Goal: Information Seeking & Learning: Check status

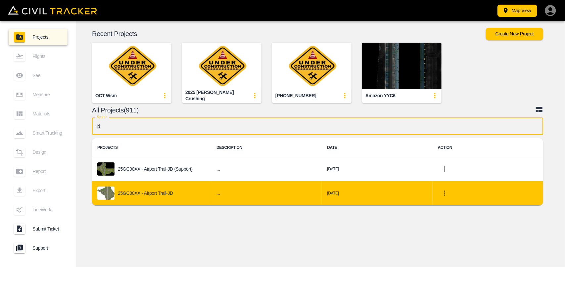
type input "jd"
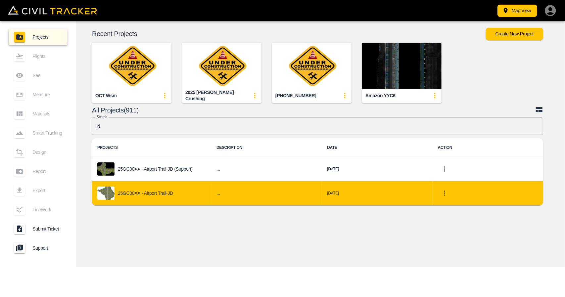
click at [188, 193] on div "25GC00XX - Airport Trail-JD" at bounding box center [151, 193] width 109 height 13
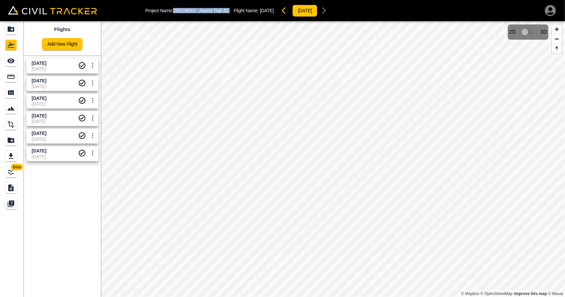
drag, startPoint x: 174, startPoint y: 10, endPoint x: 235, endPoint y: 18, distance: 61.5
click at [234, 8] on div "Project Name: 25GC00XX - Airport Trail-JD Flight Name: [DATE] [DATE]" at bounding box center [238, 10] width 186 height 13
copy p "25GC00XX - Airport Trail-JD"
click at [46, 79] on span "[DATE]" at bounding box center [39, 80] width 15 height 5
click at [14, 60] on icon "See" at bounding box center [10, 61] width 7 height 5
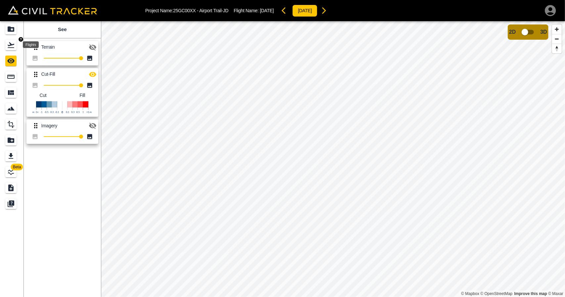
click at [9, 45] on icon "Flights" at bounding box center [11, 45] width 7 height 6
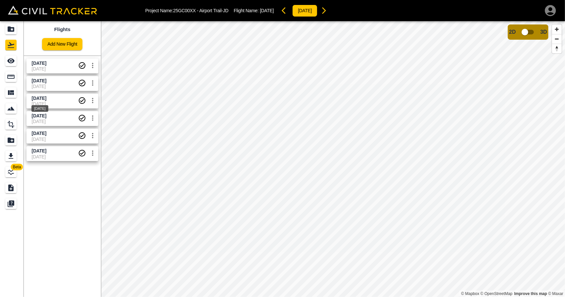
click at [46, 99] on span "[DATE]" at bounding box center [39, 98] width 15 height 5
click at [9, 63] on icon "See" at bounding box center [10, 61] width 7 height 5
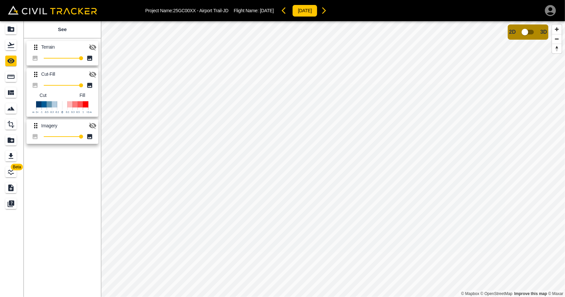
click at [94, 72] on icon "button" at bounding box center [93, 75] width 8 height 8
click at [14, 44] on icon "Flights" at bounding box center [11, 45] width 7 height 6
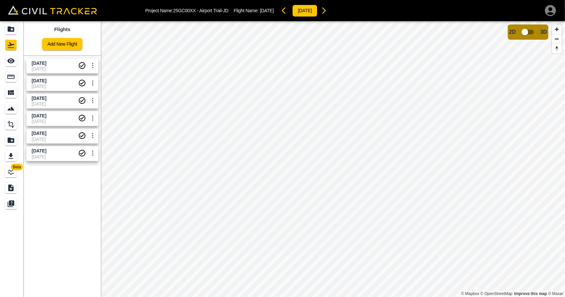
click at [62, 120] on span "[DATE]" at bounding box center [55, 121] width 46 height 5
drag, startPoint x: 10, startPoint y: 62, endPoint x: 20, endPoint y: 65, distance: 10.9
click at [10, 62] on icon "See" at bounding box center [11, 61] width 8 height 8
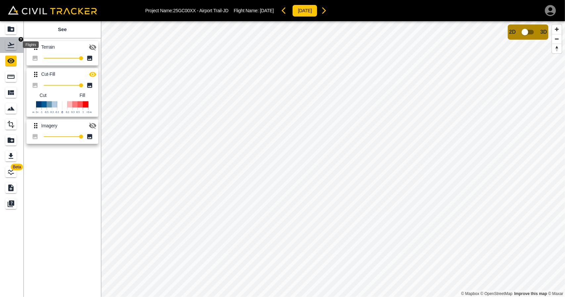
click at [16, 45] on div "Flights" at bounding box center [10, 45] width 11 height 11
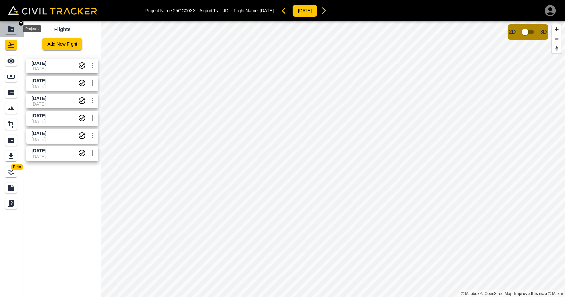
click at [9, 29] on icon "Projects" at bounding box center [11, 28] width 7 height 5
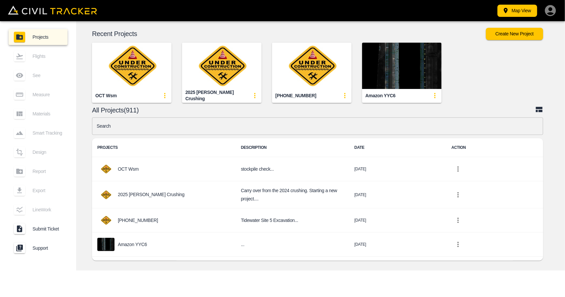
click at [237, 129] on input "text" at bounding box center [317, 127] width 451 height 18
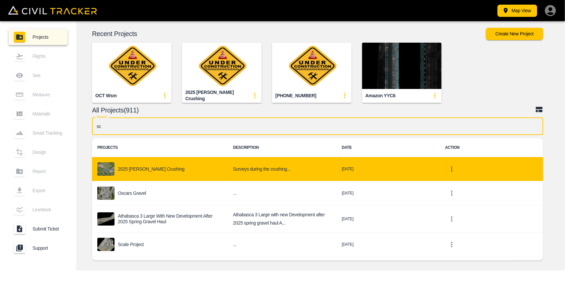
type input "sc"
click at [156, 170] on p "2025 [PERSON_NAME] Crushing" at bounding box center [151, 168] width 67 height 5
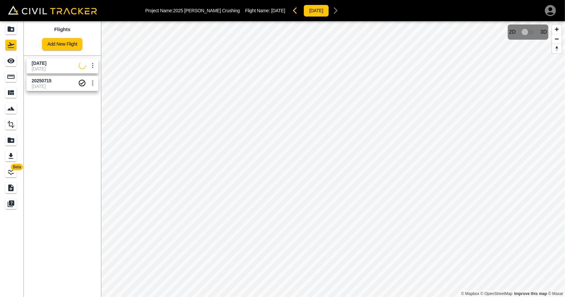
click at [49, 85] on span "[DATE]" at bounding box center [55, 86] width 46 height 5
click at [17, 48] on div "Flights" at bounding box center [11, 45] width 13 height 11
click at [11, 28] on icon "Projects" at bounding box center [11, 28] width 7 height 5
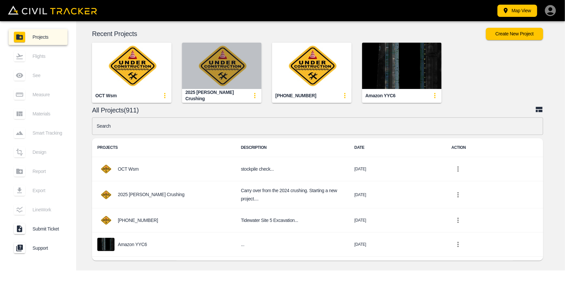
click at [244, 71] on img "button" at bounding box center [221, 66] width 79 height 46
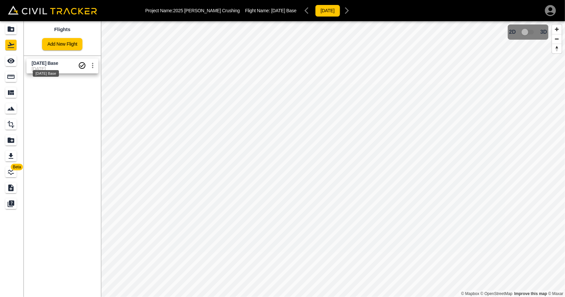
click at [46, 65] on span "[DATE] Base" at bounding box center [45, 63] width 26 height 5
click at [14, 57] on icon "See" at bounding box center [11, 61] width 8 height 8
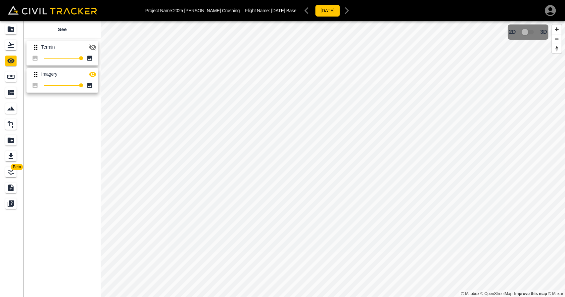
click at [91, 47] on icon "button" at bounding box center [93, 47] width 8 height 8
click at [92, 47] on icon "button" at bounding box center [92, 47] width 7 height 5
drag, startPoint x: 7, startPoint y: 41, endPoint x: 7, endPoint y: 32, distance: 8.6
click at [7, 40] on div "Flights" at bounding box center [10, 45] width 11 height 11
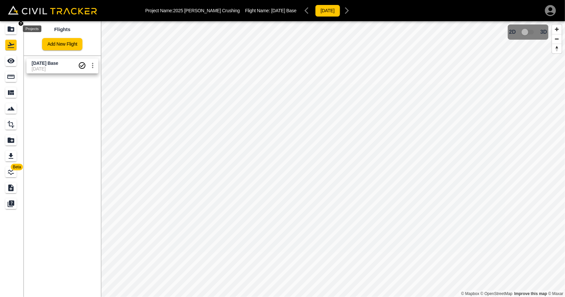
click at [7, 32] on icon "Projects" at bounding box center [11, 29] width 8 height 8
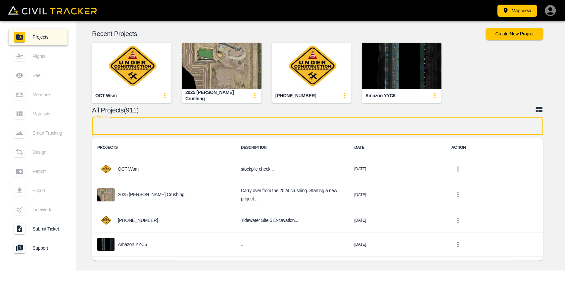
click at [266, 124] on input "text" at bounding box center [317, 127] width 451 height 18
type input "n"
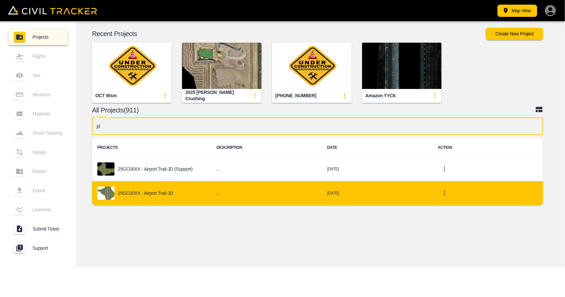
type input "jd"
click at [177, 192] on div "25GC00XX - Airport Trail-JD" at bounding box center [151, 193] width 109 height 13
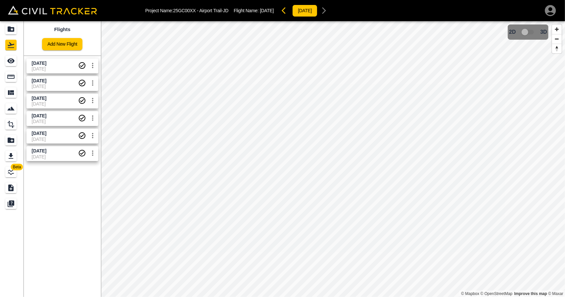
click at [54, 85] on span "[DATE]" at bounding box center [55, 86] width 46 height 5
click at [49, 101] on div "[DATE]" at bounding box center [40, 107] width 18 height 12
click at [46, 65] on span "[DATE]" at bounding box center [39, 63] width 15 height 5
click at [48, 84] on div "[DATE]" at bounding box center [39, 89] width 18 height 12
click at [48, 101] on div "[DATE]" at bounding box center [40, 107] width 18 height 12
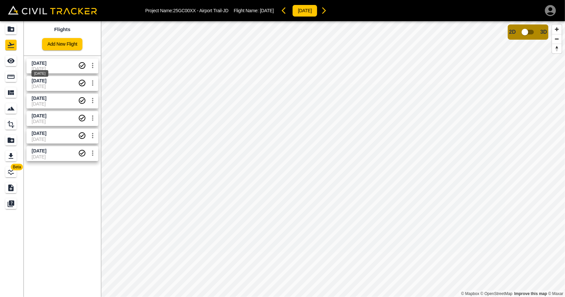
click at [46, 64] on span "[DATE]" at bounding box center [39, 63] width 15 height 5
click at [46, 80] on span "[DATE]" at bounding box center [39, 80] width 15 height 5
click at [48, 83] on span "[DATE]" at bounding box center [55, 81] width 46 height 6
click at [46, 64] on span "[DATE]" at bounding box center [39, 63] width 15 height 5
drag, startPoint x: 45, startPoint y: 84, endPoint x: 45, endPoint y: 98, distance: 14.2
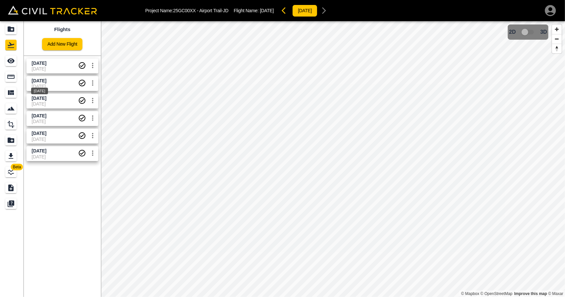
click at [45, 85] on div "[DATE]" at bounding box center [39, 89] width 18 height 12
drag, startPoint x: 46, startPoint y: 97, endPoint x: 46, endPoint y: 85, distance: 11.6
click at [46, 97] on span "[DATE]" at bounding box center [39, 98] width 15 height 5
click at [46, 85] on span "[DATE]" at bounding box center [55, 86] width 46 height 5
click at [46, 100] on span "[DATE]" at bounding box center [39, 98] width 15 height 5
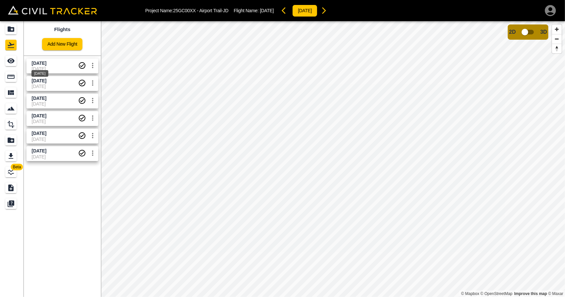
click at [46, 62] on span "[DATE]" at bounding box center [39, 63] width 15 height 5
click at [47, 77] on div "[DATE]" at bounding box center [39, 73] width 17 height 7
click at [46, 61] on span "[DATE]" at bounding box center [39, 63] width 15 height 5
click at [46, 82] on span "[DATE]" at bounding box center [39, 80] width 15 height 5
click at [45, 97] on span "[DATE]" at bounding box center [39, 98] width 15 height 5
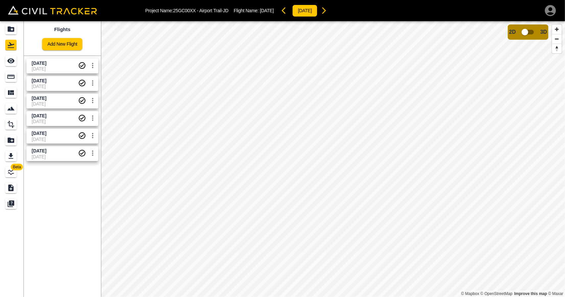
click at [48, 84] on span "[DATE]" at bounding box center [55, 86] width 46 height 5
click at [46, 82] on span "[DATE]" at bounding box center [39, 80] width 15 height 5
click at [51, 67] on span "[DATE]" at bounding box center [55, 68] width 46 height 5
click at [46, 79] on span "[DATE]" at bounding box center [39, 80] width 15 height 5
drag, startPoint x: 178, startPoint y: 12, endPoint x: 231, endPoint y: 11, distance: 53.0
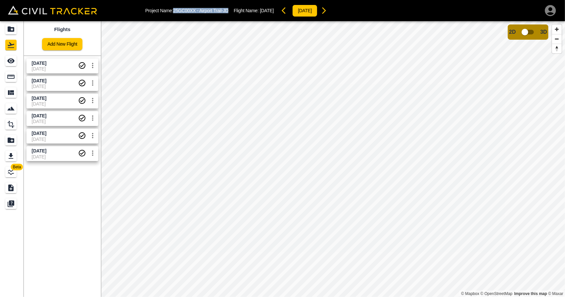
click at [231, 11] on div "Project Name: 25GC00XX - Airport Trail-JD Flight Name: [DATE] [DATE]" at bounding box center [238, 10] width 186 height 13
copy p "25GC00XX - Airport Trail-JD"
click at [16, 28] on div "Projects" at bounding box center [10, 29] width 11 height 11
